Goal: Task Accomplishment & Management: Manage account settings

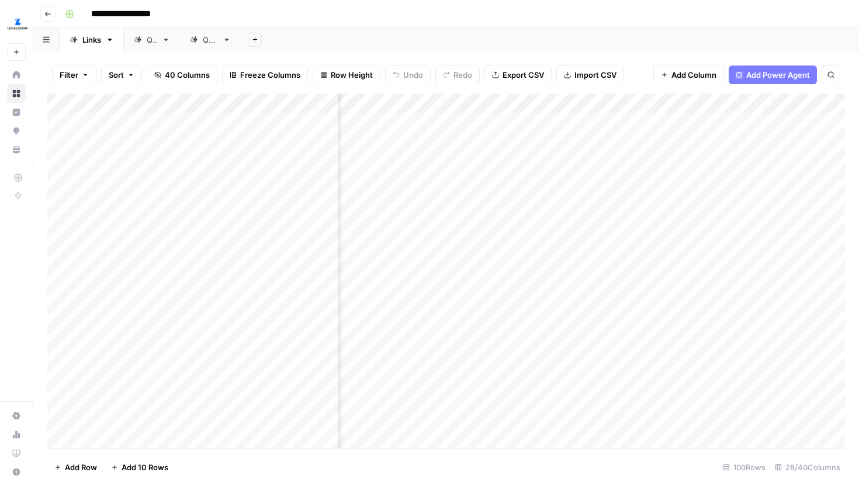
scroll to position [0, 2532]
click at [22, 22] on img "Workspace: LegalZoom" at bounding box center [17, 23] width 21 height 21
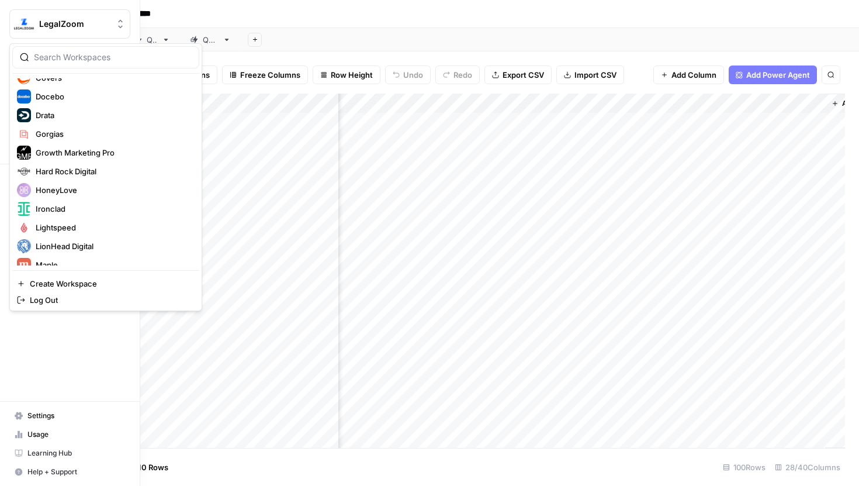
scroll to position [179, 0]
click at [64, 137] on span "Gorgias" at bounding box center [113, 133] width 154 height 12
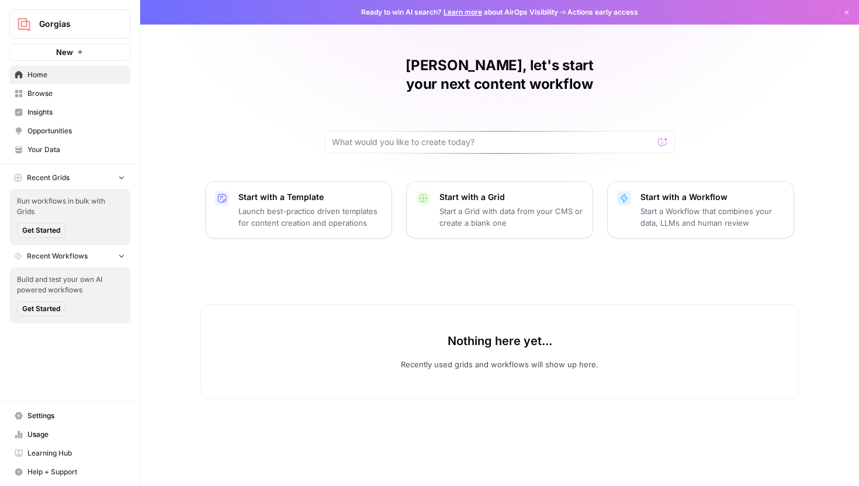
click at [63, 126] on span "Opportunities" at bounding box center [76, 131] width 98 height 11
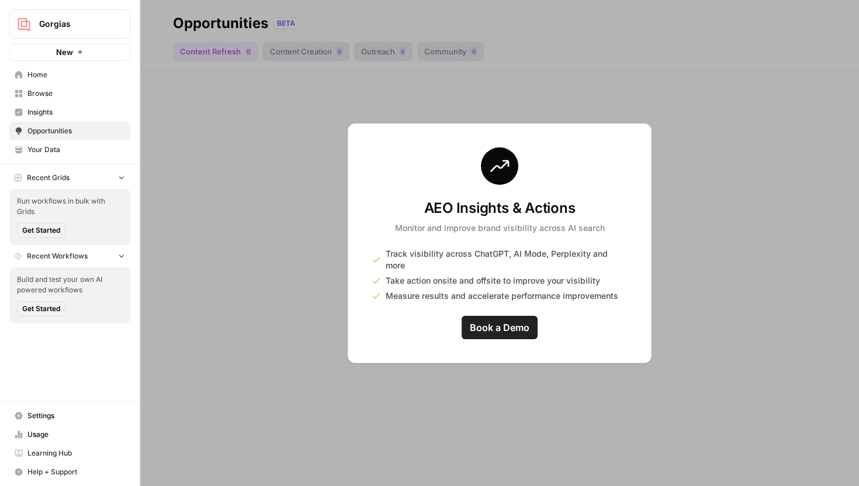
click at [66, 83] on link "Home" at bounding box center [69, 74] width 121 height 19
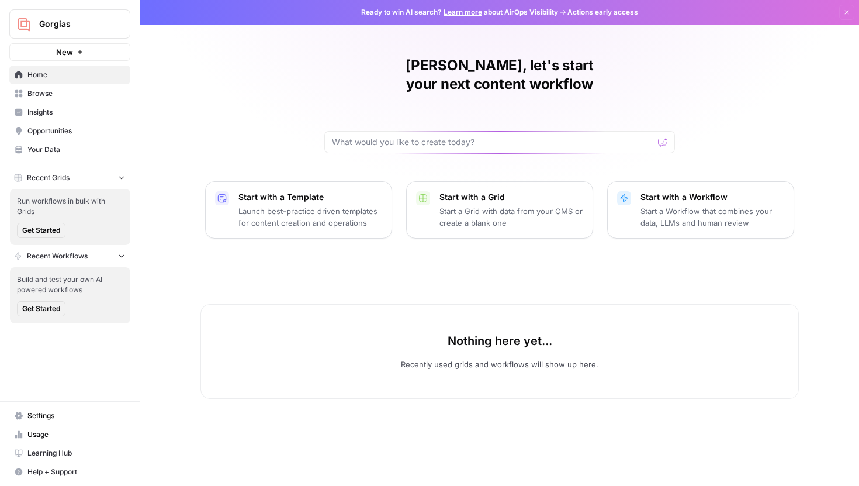
click at [52, 408] on link "Settings" at bounding box center [69, 415] width 121 height 19
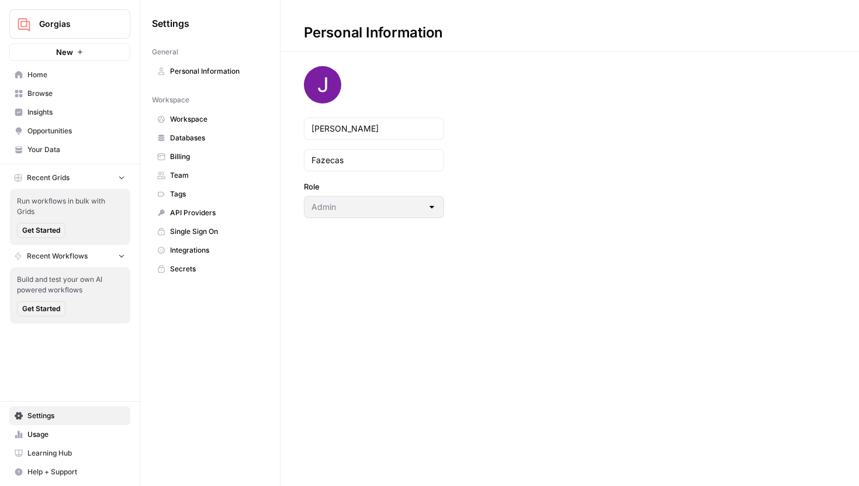
click at [195, 173] on span "Team" at bounding box center [216, 175] width 93 height 11
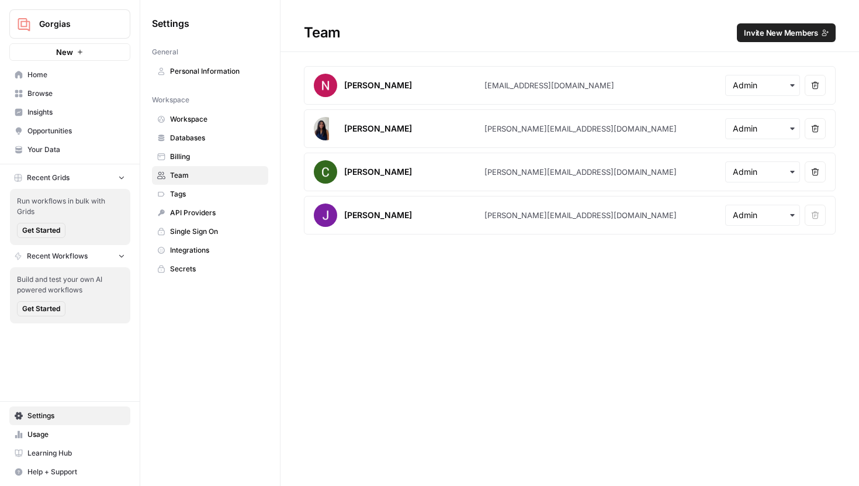
click at [771, 36] on span "Invite New Members" at bounding box center [781, 33] width 74 height 12
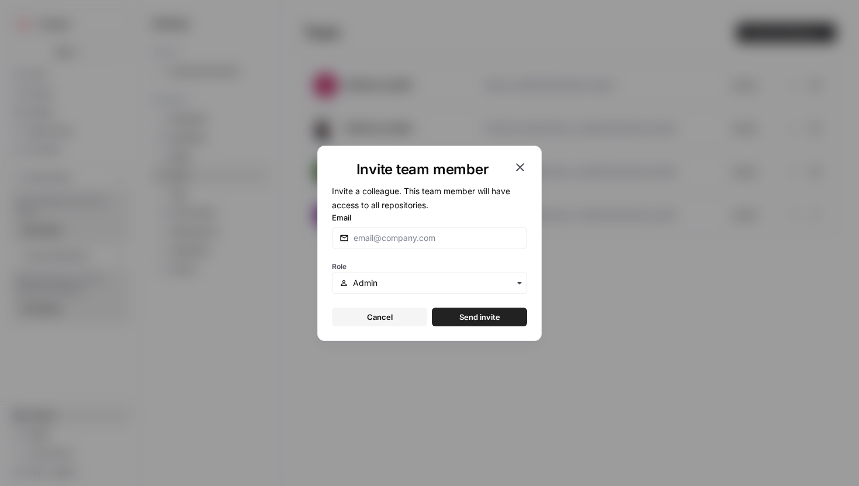
click at [414, 250] on form "Invite a colleague. This team member will have access to all repositories. Emai…" at bounding box center [429, 254] width 195 height 143
click at [414, 244] on div at bounding box center [429, 238] width 195 height 22
paste input "[PERSON_NAME][EMAIL_ADDRESS][DOMAIN_NAME]"
type input "[PERSON_NAME][EMAIL_ADDRESS][DOMAIN_NAME]"
click at [473, 320] on span "Send invite" at bounding box center [479, 317] width 41 height 12
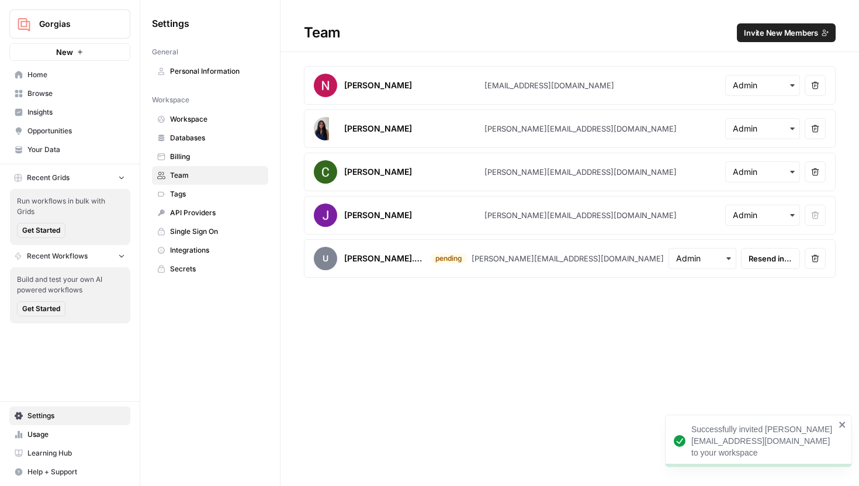
click at [782, 28] on span "Invite New Members" at bounding box center [781, 33] width 74 height 12
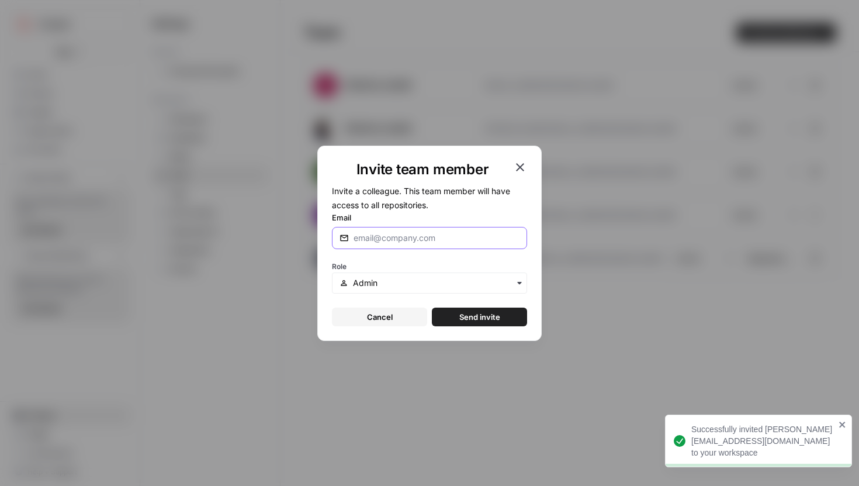
click at [408, 233] on input "Email" at bounding box center [437, 238] width 166 height 12
paste input "[PERSON_NAME][EMAIL_ADDRESS][PERSON_NAME][DOMAIN_NAME]"
type input "[PERSON_NAME][EMAIL_ADDRESS][PERSON_NAME][DOMAIN_NAME]"
click at [458, 318] on button "Send invite" at bounding box center [479, 316] width 95 height 19
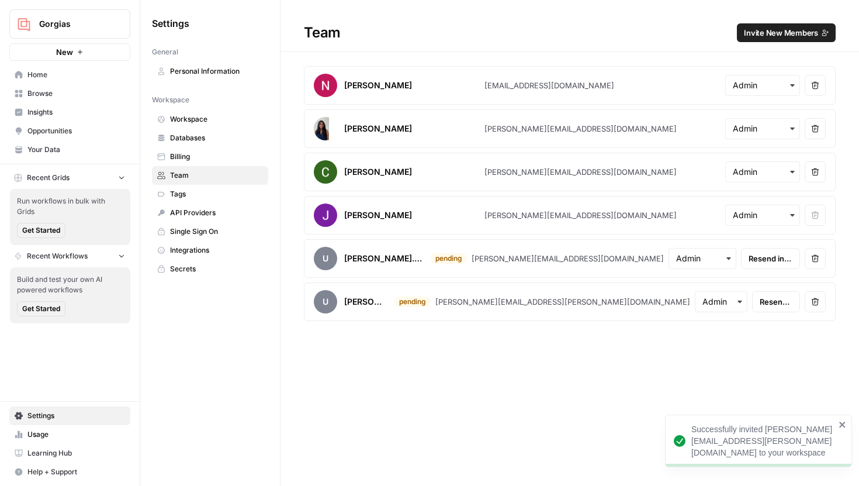
click at [764, 36] on span "Invite New Members" at bounding box center [781, 33] width 74 height 12
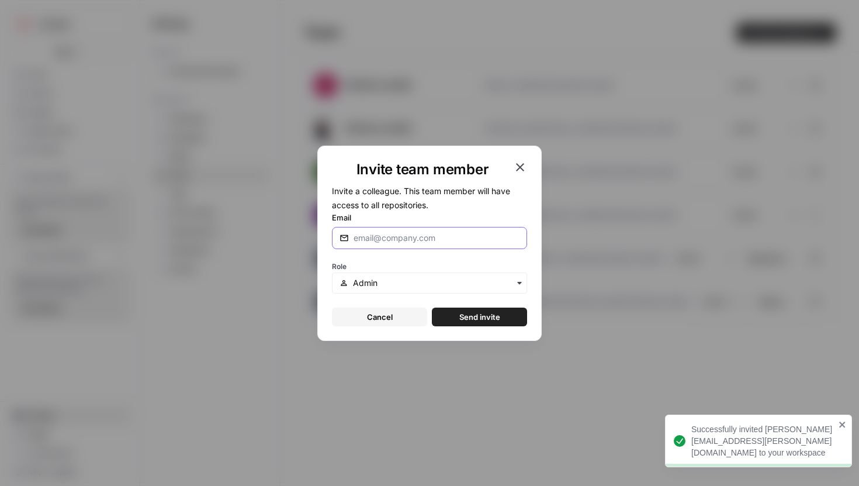
click at [383, 232] on input "Email" at bounding box center [437, 238] width 166 height 12
paste input "[PERSON_NAME][EMAIL_ADDRESS][DOMAIN_NAME]"
type input "[PERSON_NAME][EMAIL_ADDRESS][DOMAIN_NAME]"
click at [463, 322] on button "Send invite" at bounding box center [479, 316] width 95 height 19
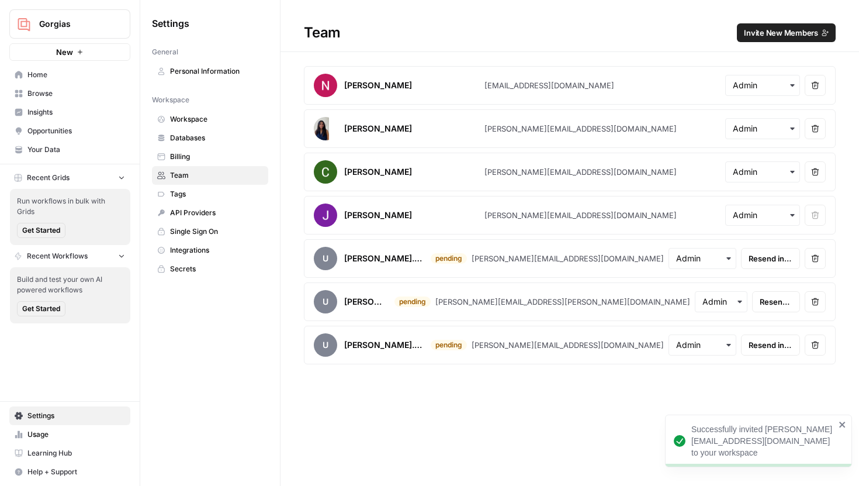
click at [793, 34] on span "Invite New Members" at bounding box center [781, 33] width 74 height 12
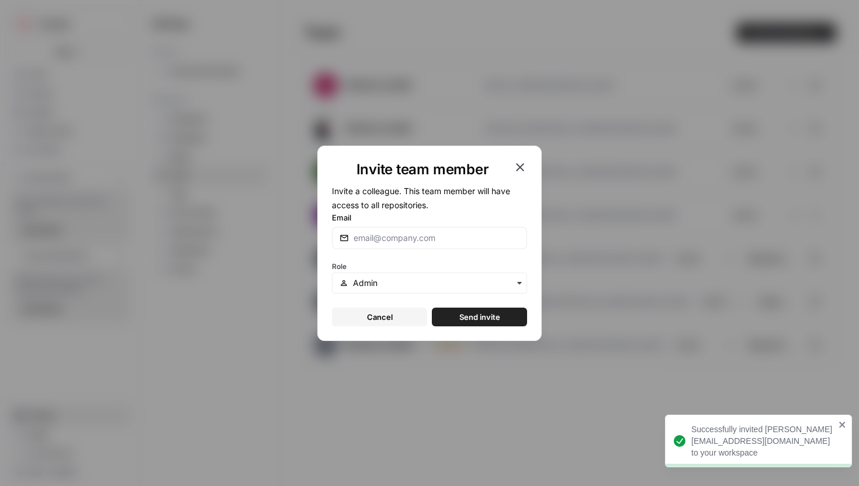
click at [398, 230] on div at bounding box center [429, 238] width 195 height 22
paste input "[PERSON_NAME][EMAIL_ADDRESS][DOMAIN_NAME]"
type input "[PERSON_NAME][EMAIL_ADDRESS][DOMAIN_NAME]"
click at [461, 313] on span "Send invite" at bounding box center [479, 317] width 41 height 12
